Goal: Task Accomplishment & Management: Use online tool/utility

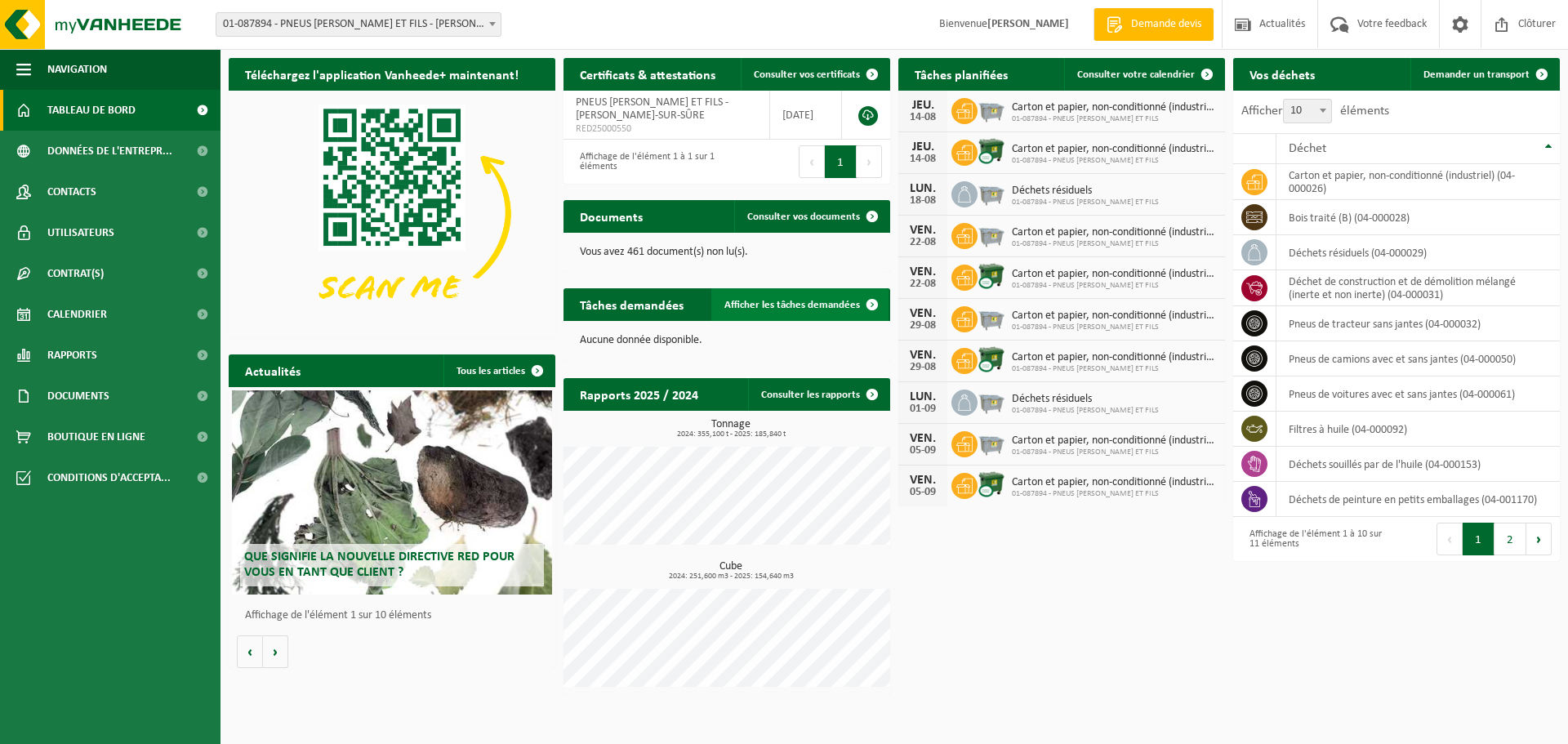
click at [750, 311] on link "Afficher les tâches demandées" at bounding box center [800, 304] width 177 height 33
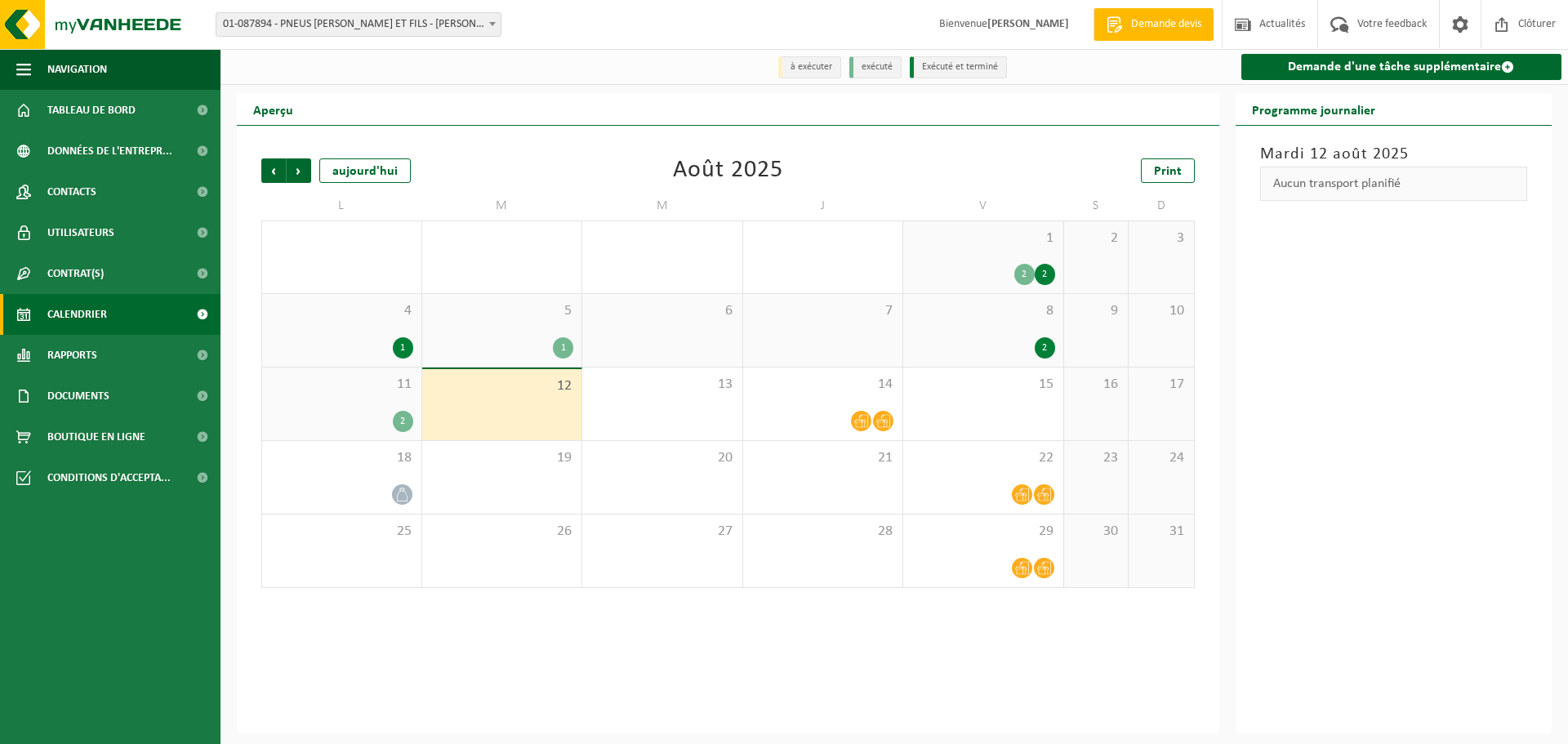
click at [1051, 350] on div "2" at bounding box center [1045, 347] width 21 height 21
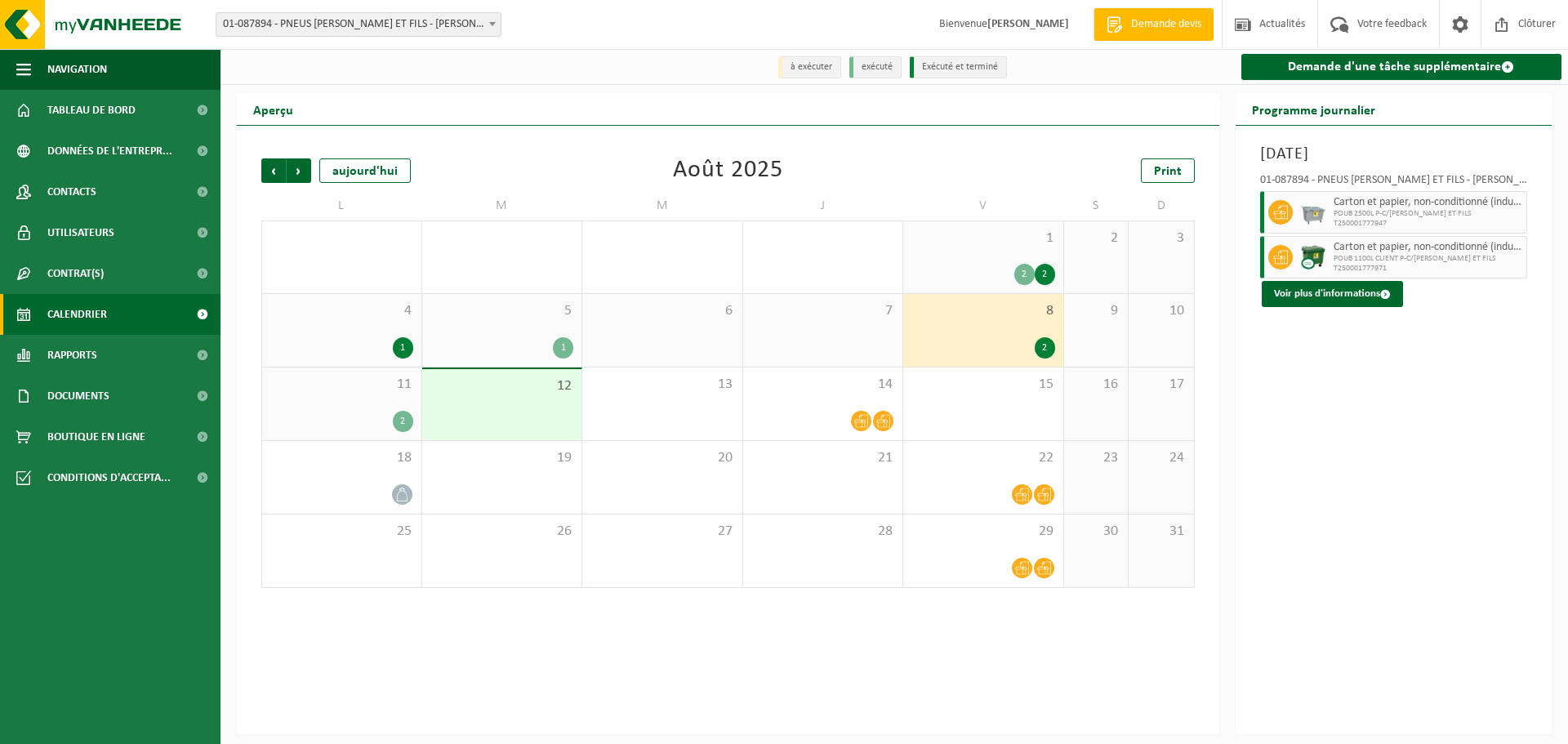
click at [1050, 351] on div "2" at bounding box center [1045, 347] width 21 height 21
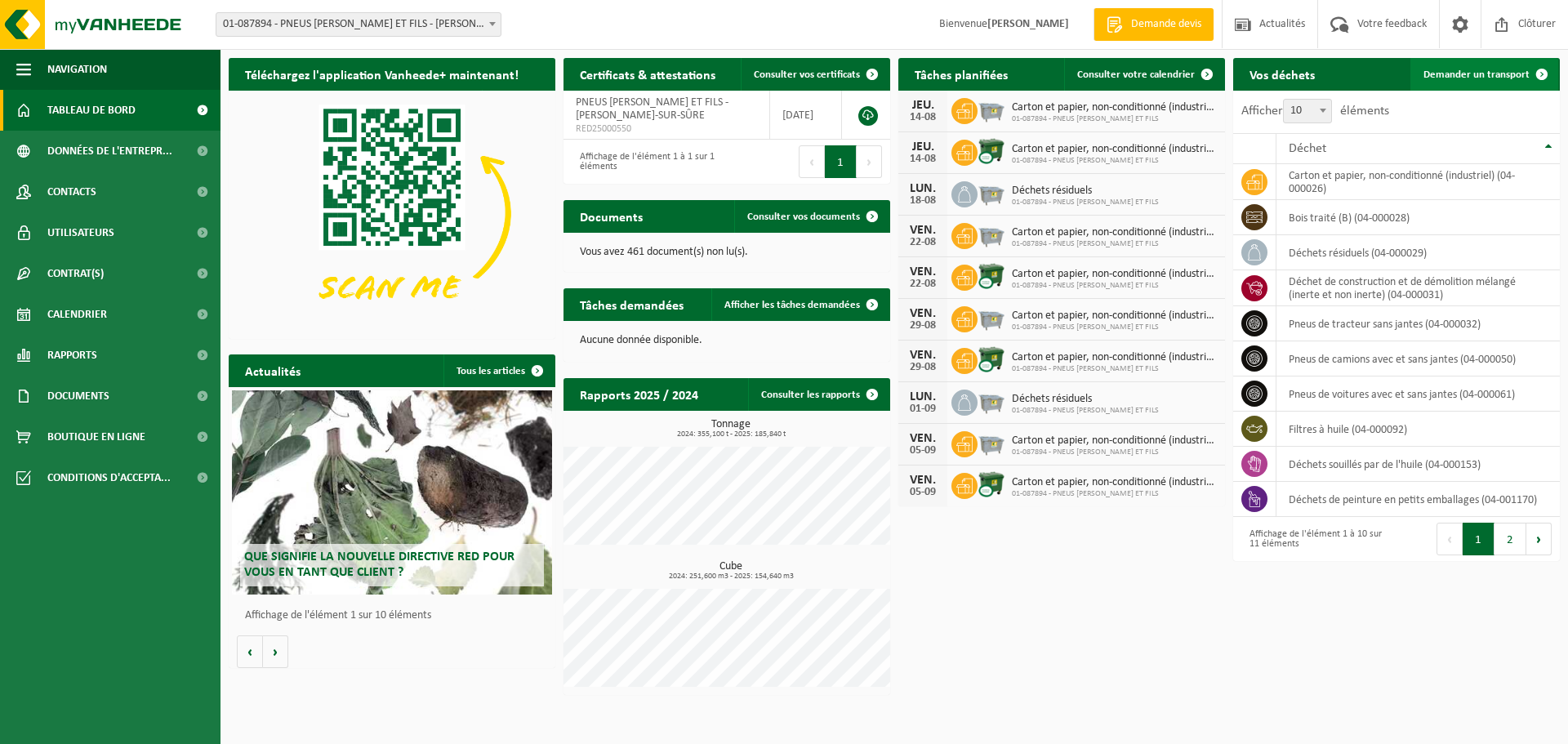
click at [1530, 73] on span at bounding box center [1542, 74] width 33 height 33
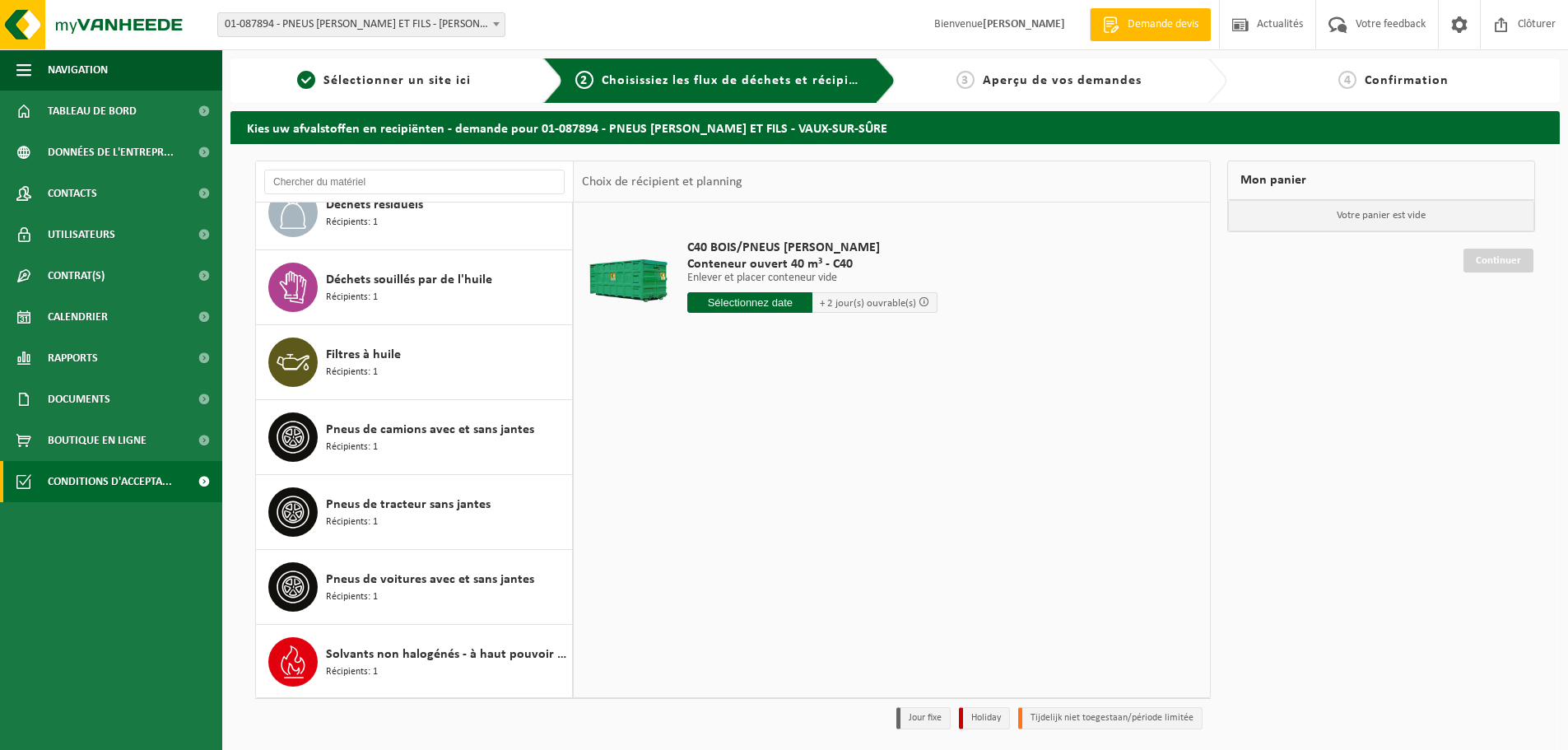
scroll to position [329, 0]
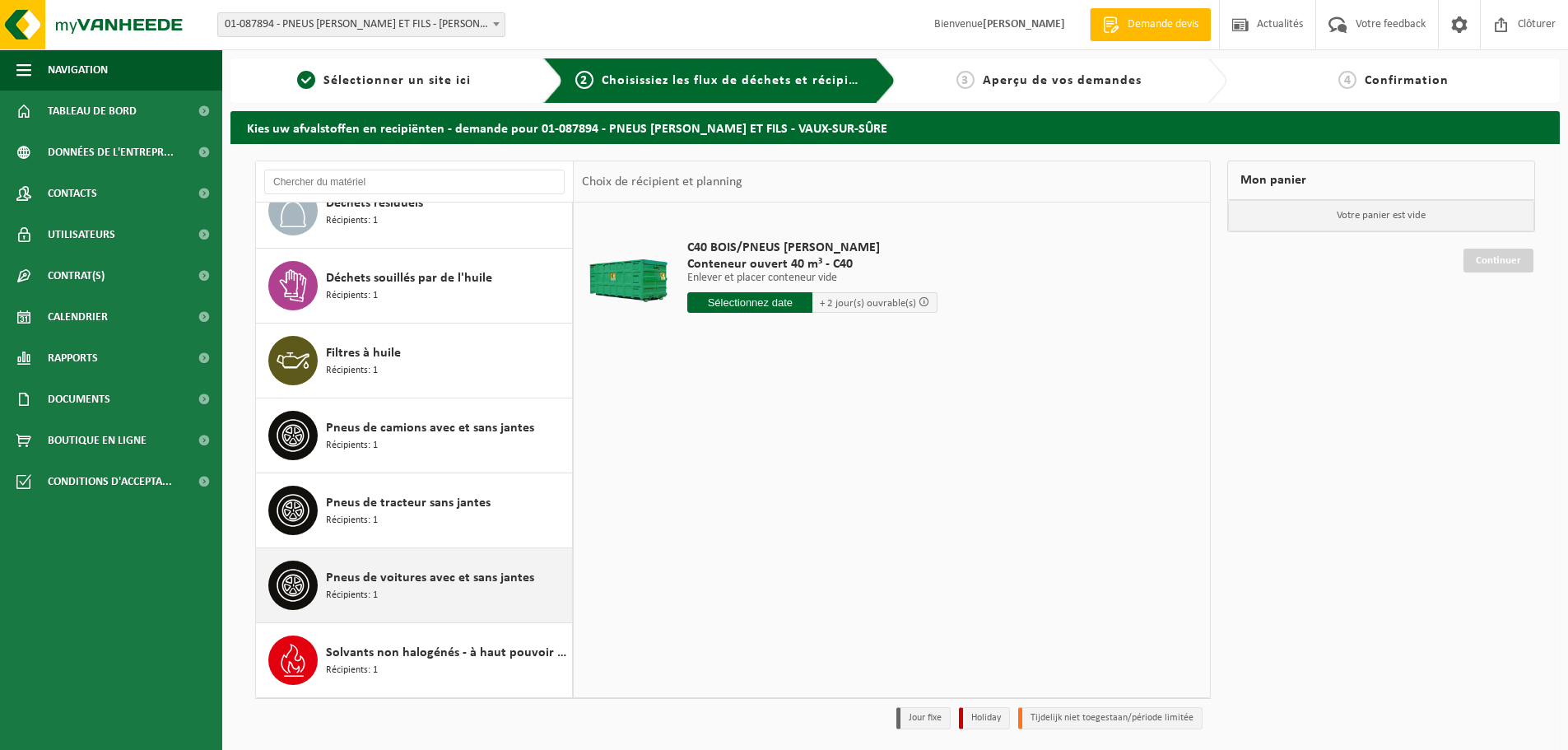
click at [440, 595] on div "Pneus de voitures avec et sans jantes Récipients: 1" at bounding box center [446, 586] width 242 height 50
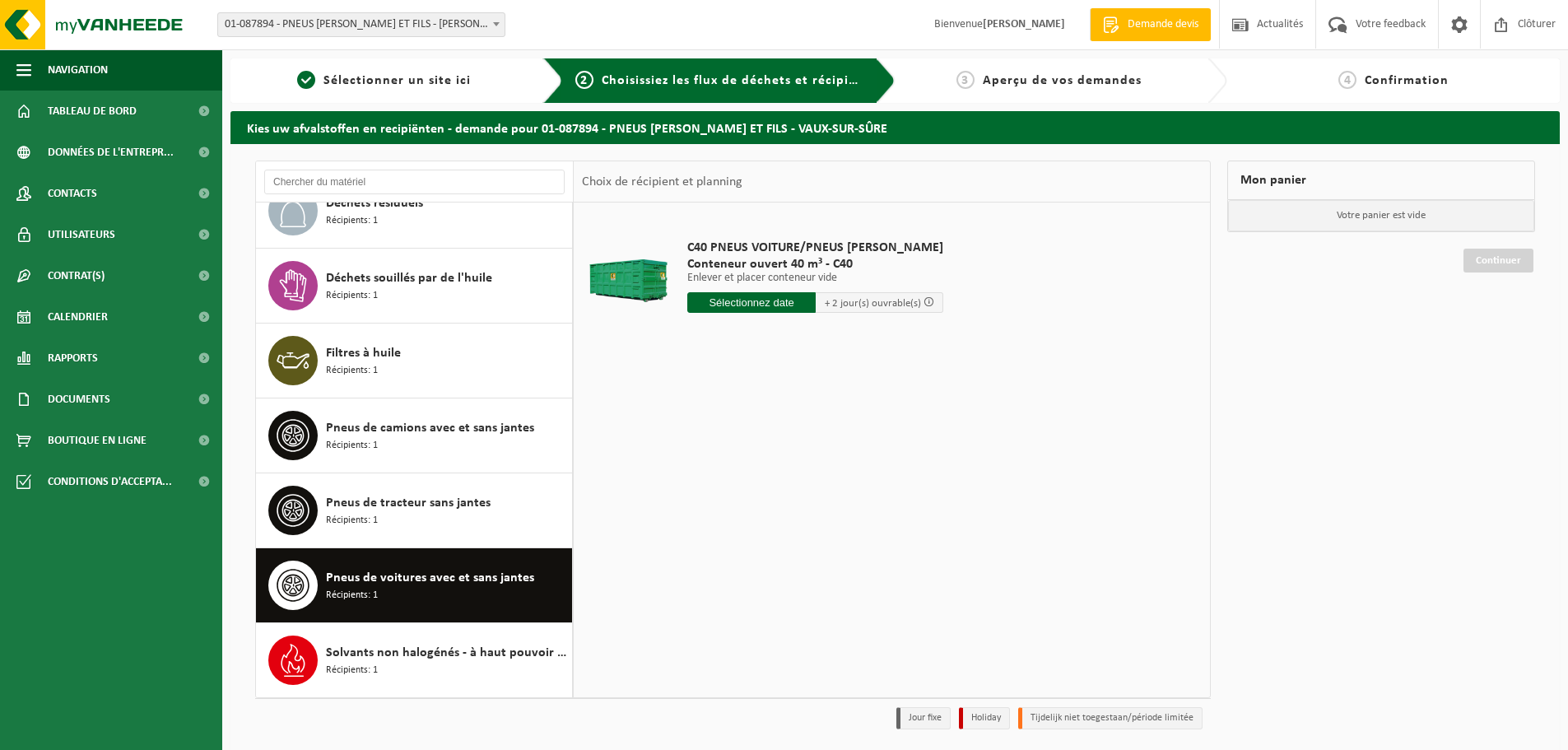
click at [735, 303] on input "text" at bounding box center [751, 302] width 129 height 21
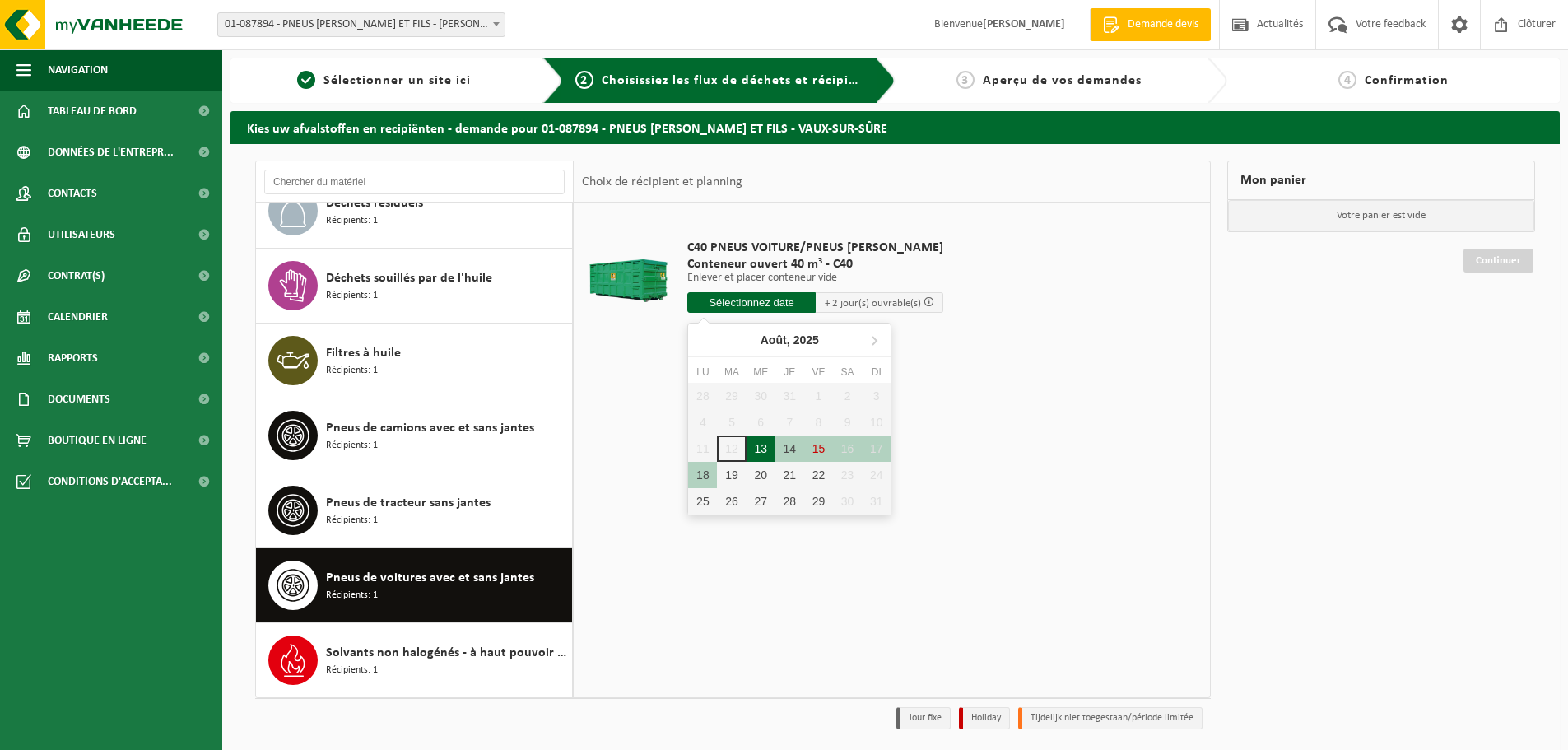
click at [768, 451] on div "13" at bounding box center [760, 448] width 29 height 26
type input "à partir de 2025-08-13"
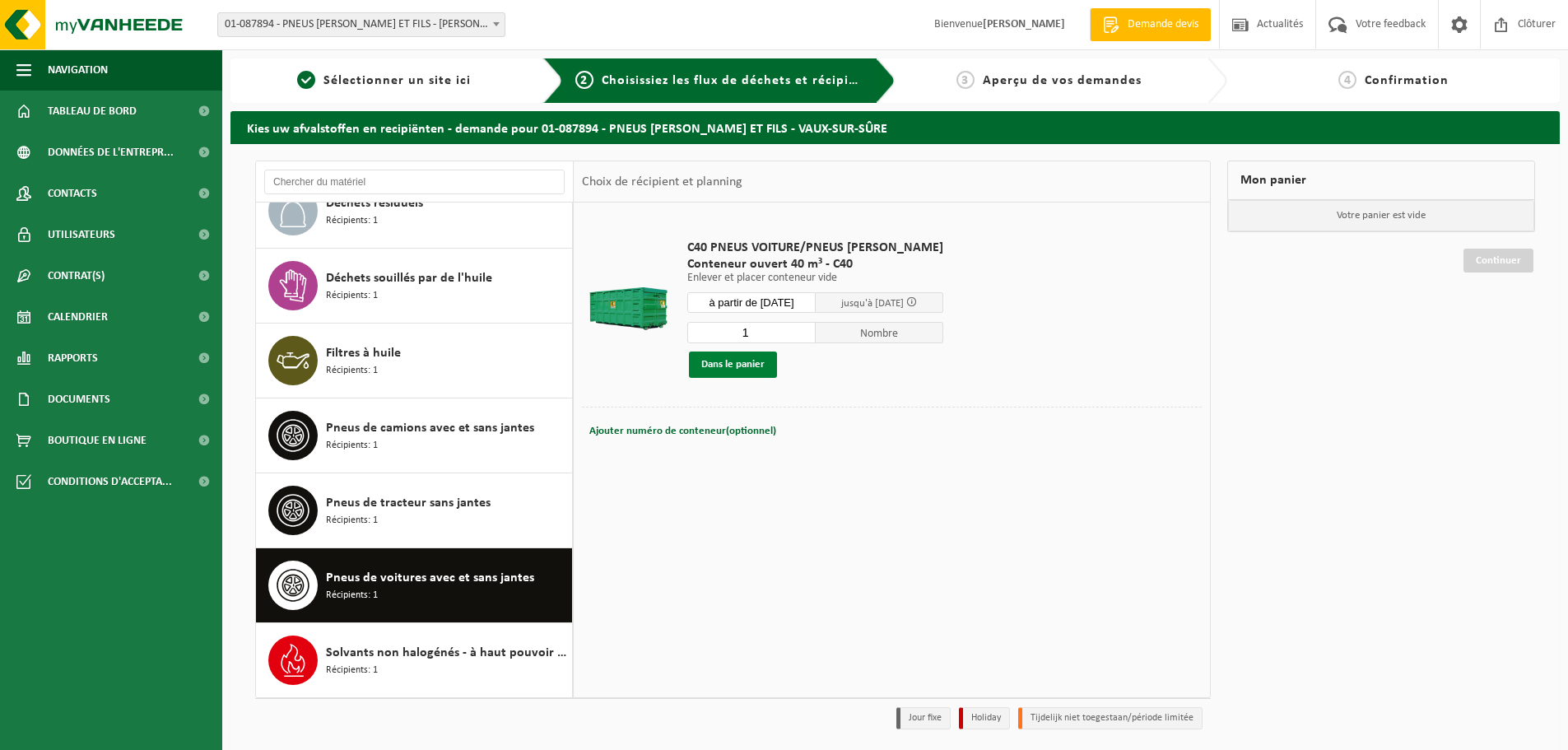
click at [770, 363] on button "Dans le panier" at bounding box center [733, 365] width 88 height 26
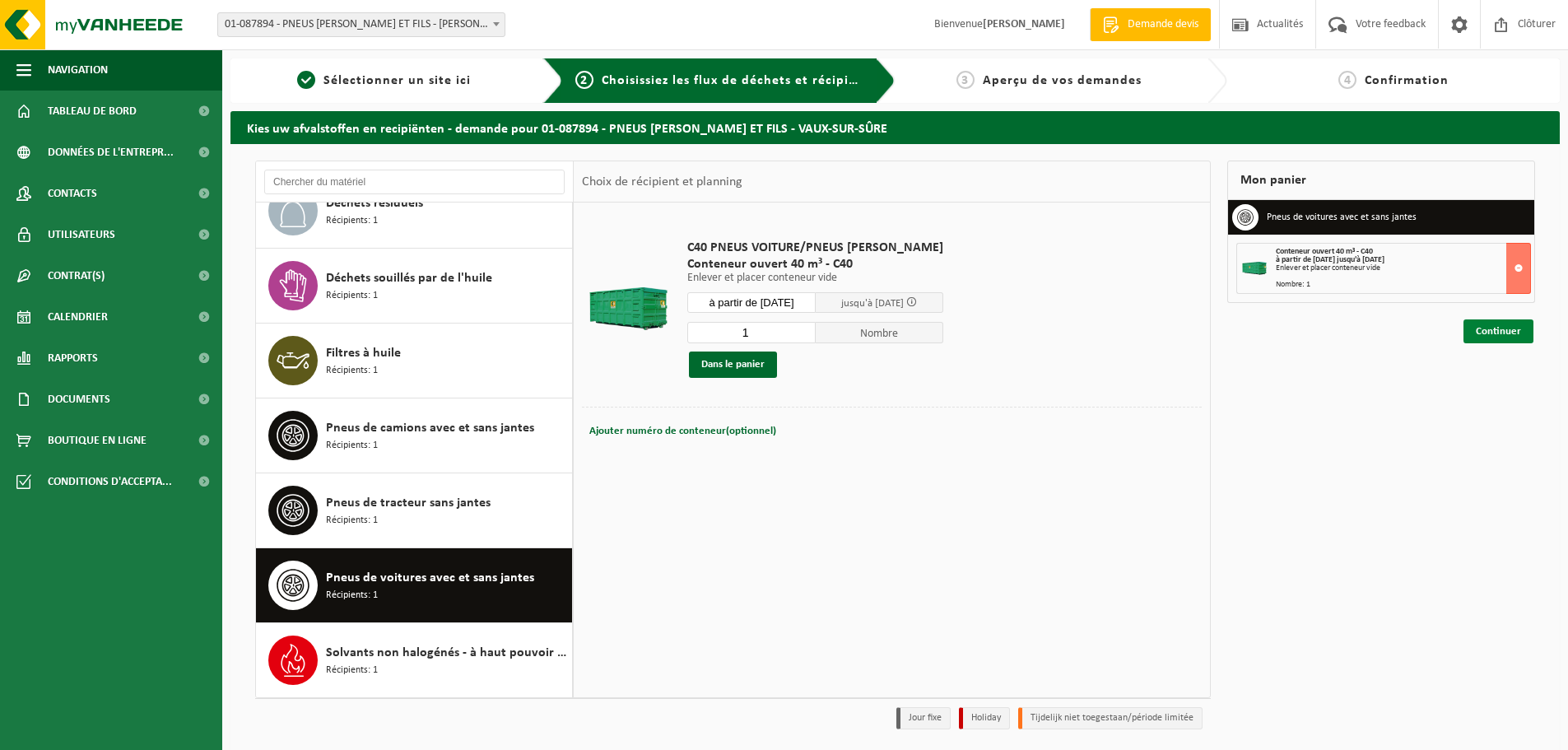
click at [1506, 332] on link "Continuer" at bounding box center [1498, 332] width 70 height 24
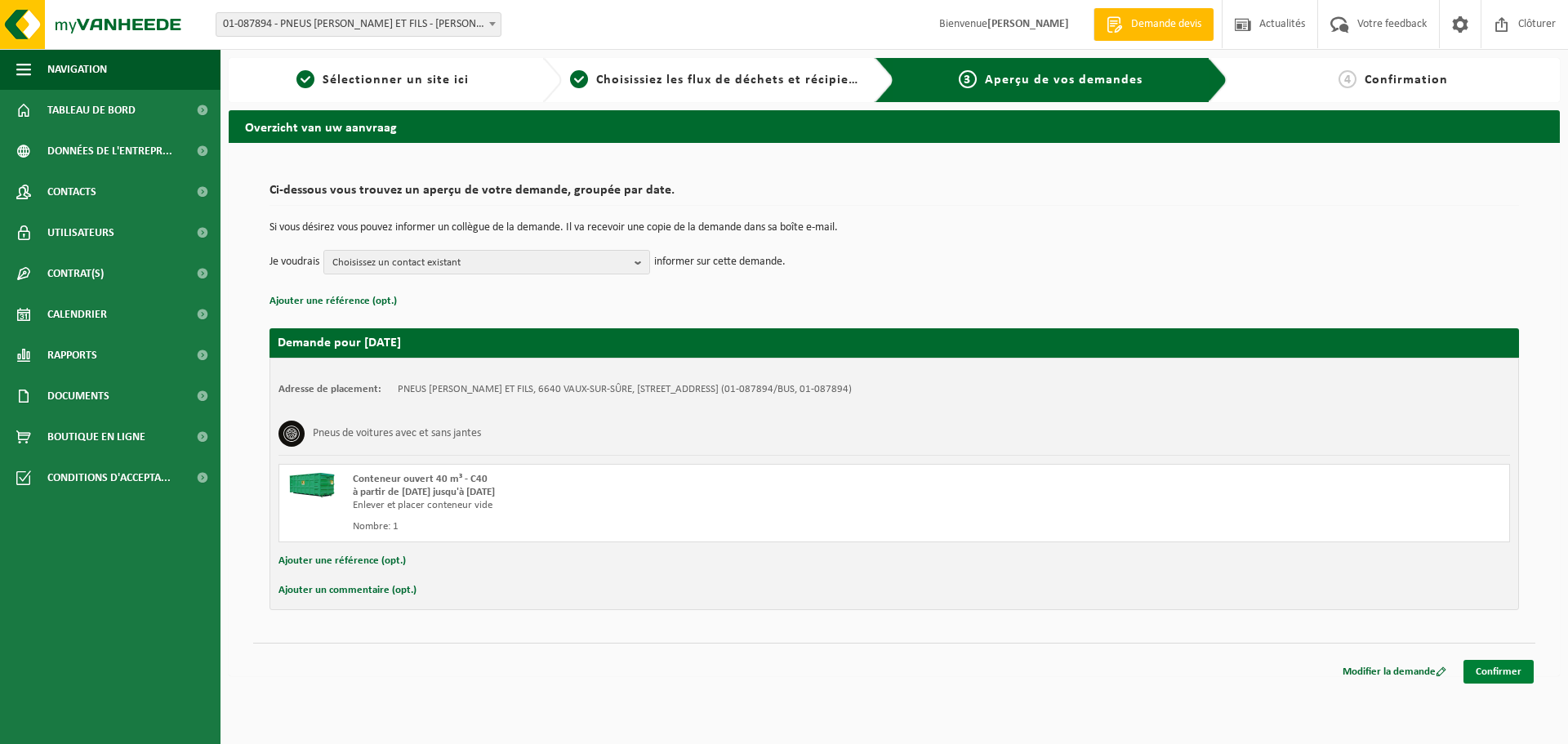
click at [1518, 671] on link "Confirmer" at bounding box center [1499, 672] width 70 height 24
